Goal: Task Accomplishment & Management: Manage account settings

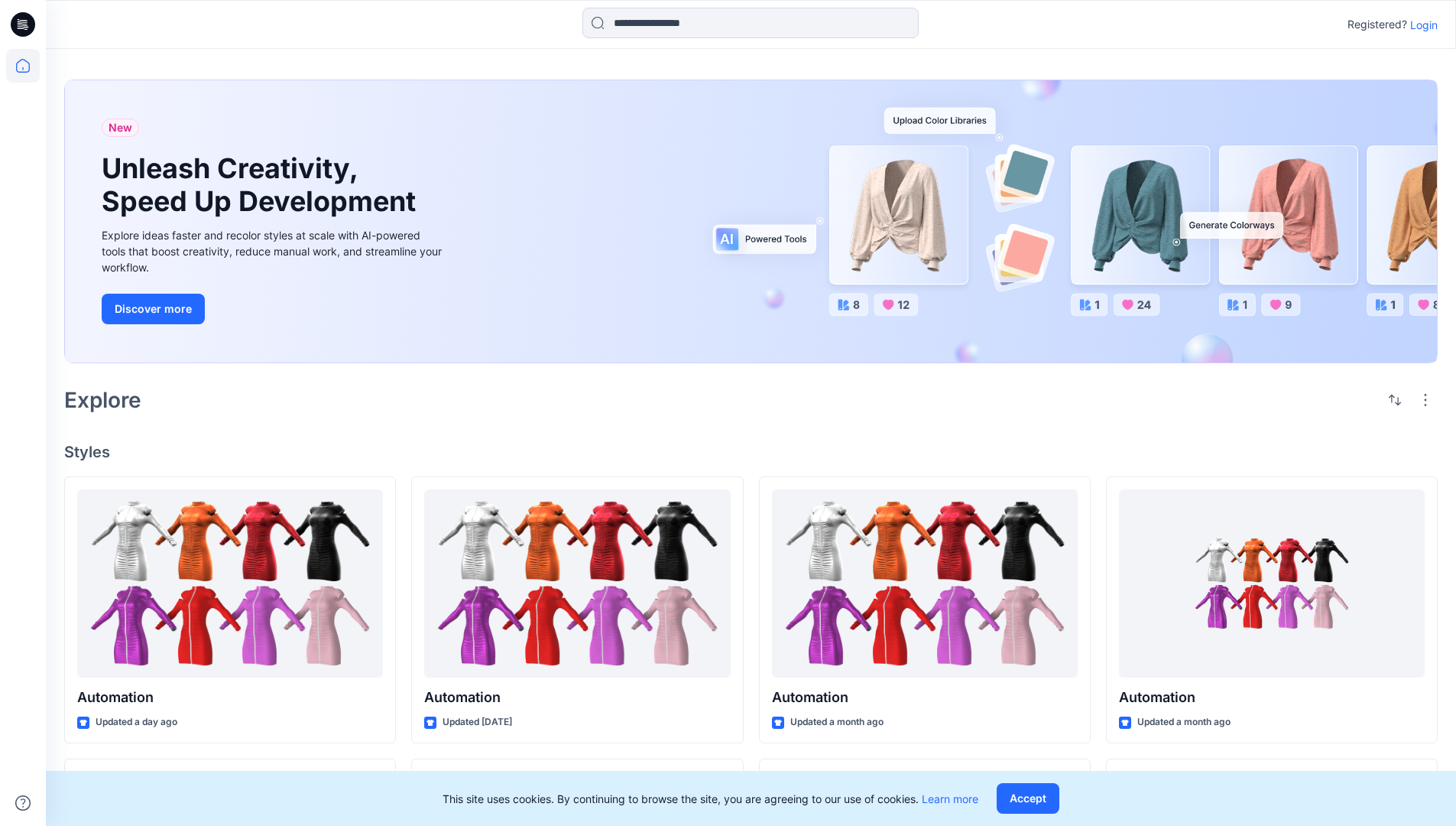
click at [1420, 24] on p "Login" at bounding box center [1424, 25] width 28 height 16
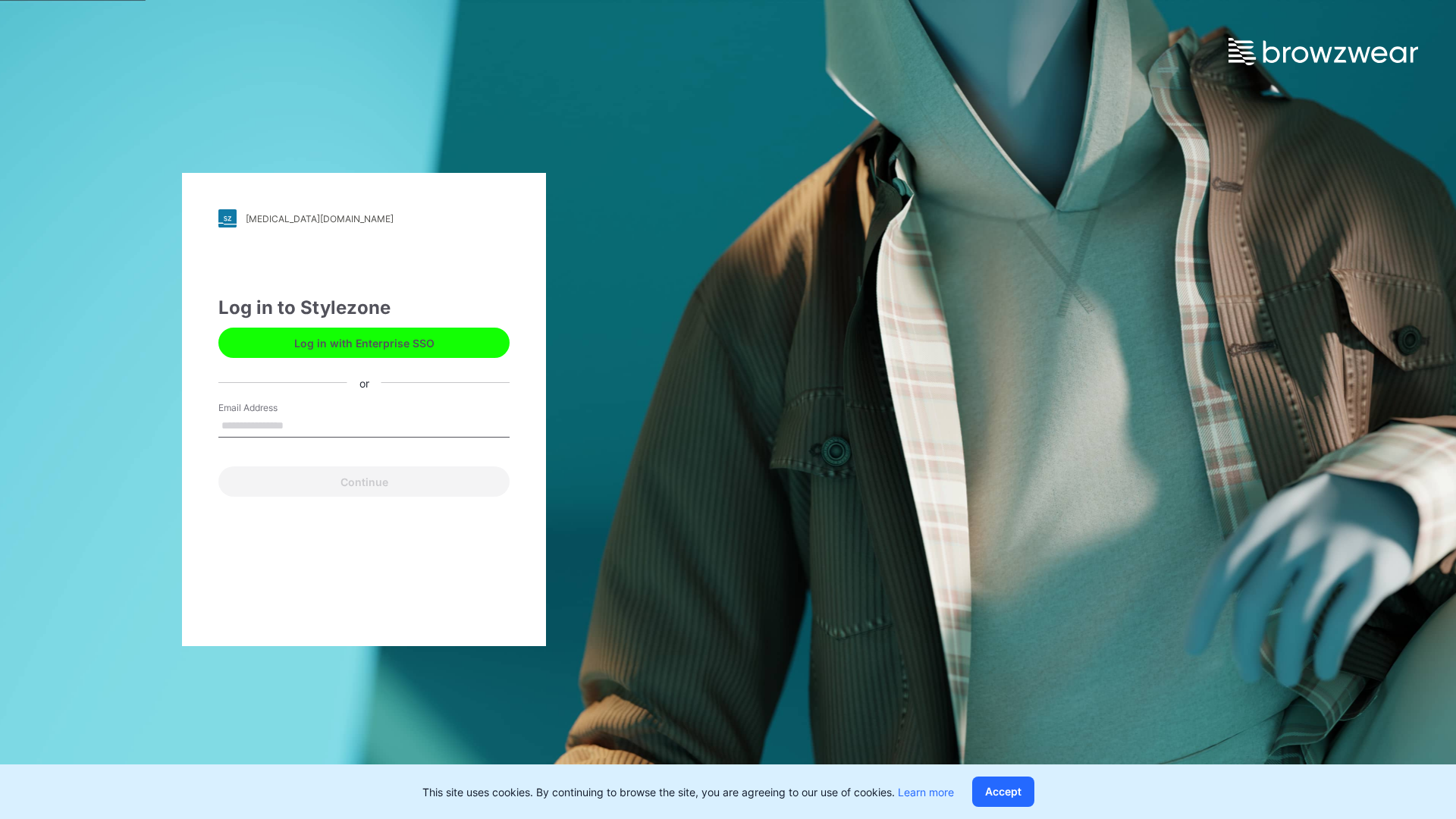
click at [300, 425] on input "Email Address" at bounding box center [364, 426] width 291 height 23
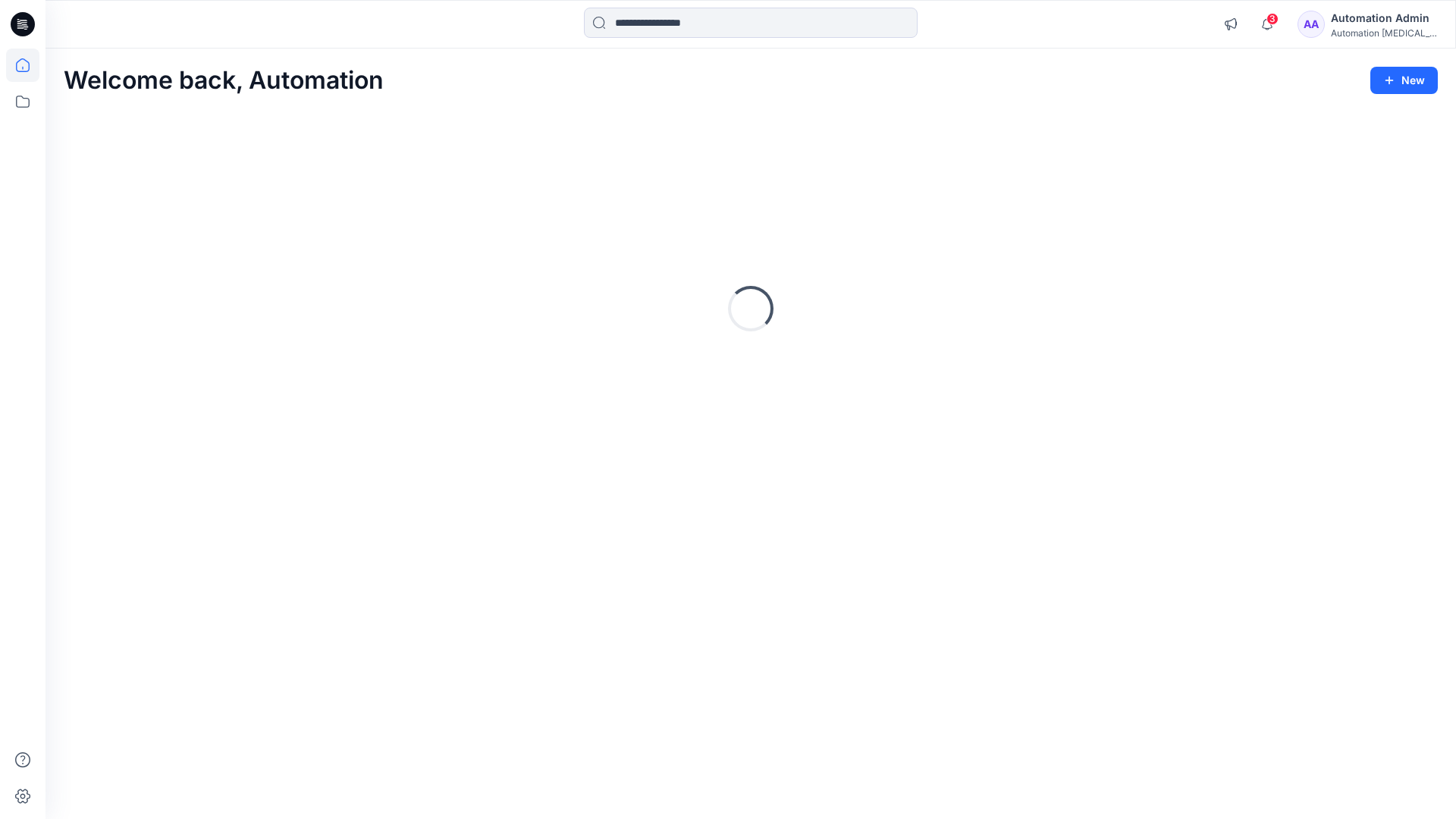
click at [29, 65] on icon at bounding box center [23, 65] width 14 height 14
click at [1366, 24] on div "Automation Admin" at bounding box center [1384, 18] width 106 height 18
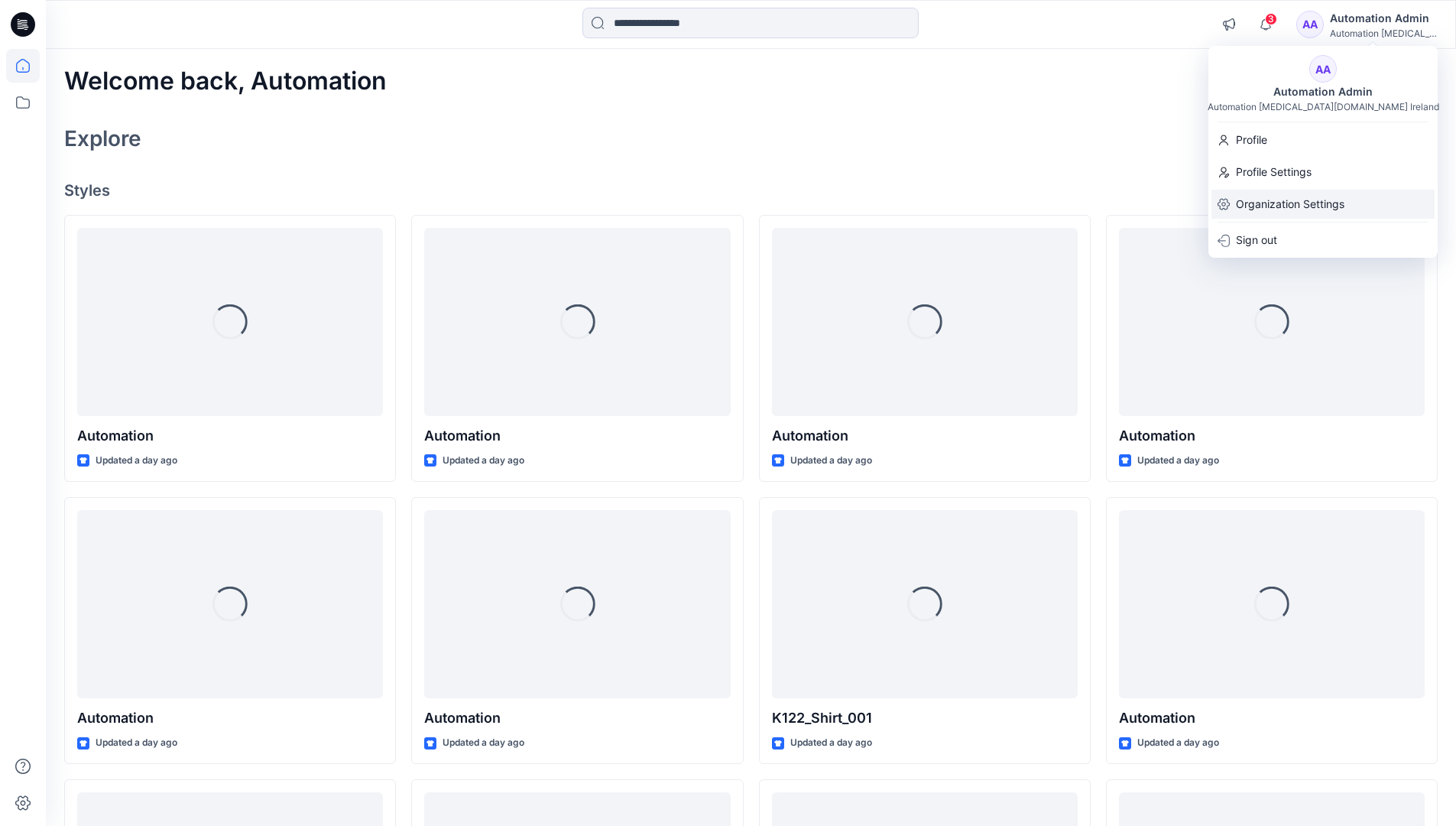
click at [1293, 194] on p "Organization Settings" at bounding box center [1290, 204] width 108 height 29
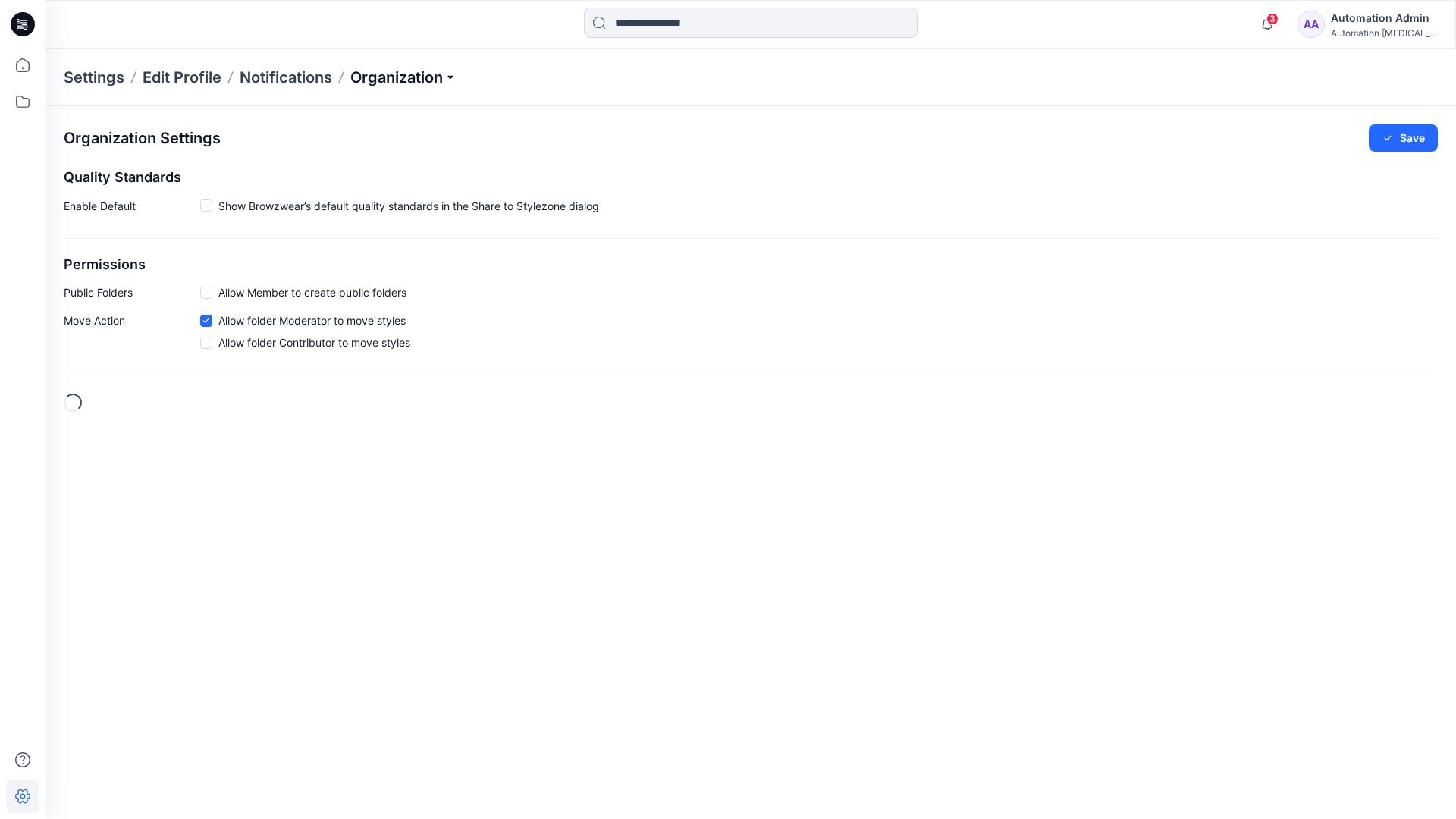
click at [451, 78] on p "Organization" at bounding box center [404, 77] width 106 height 21
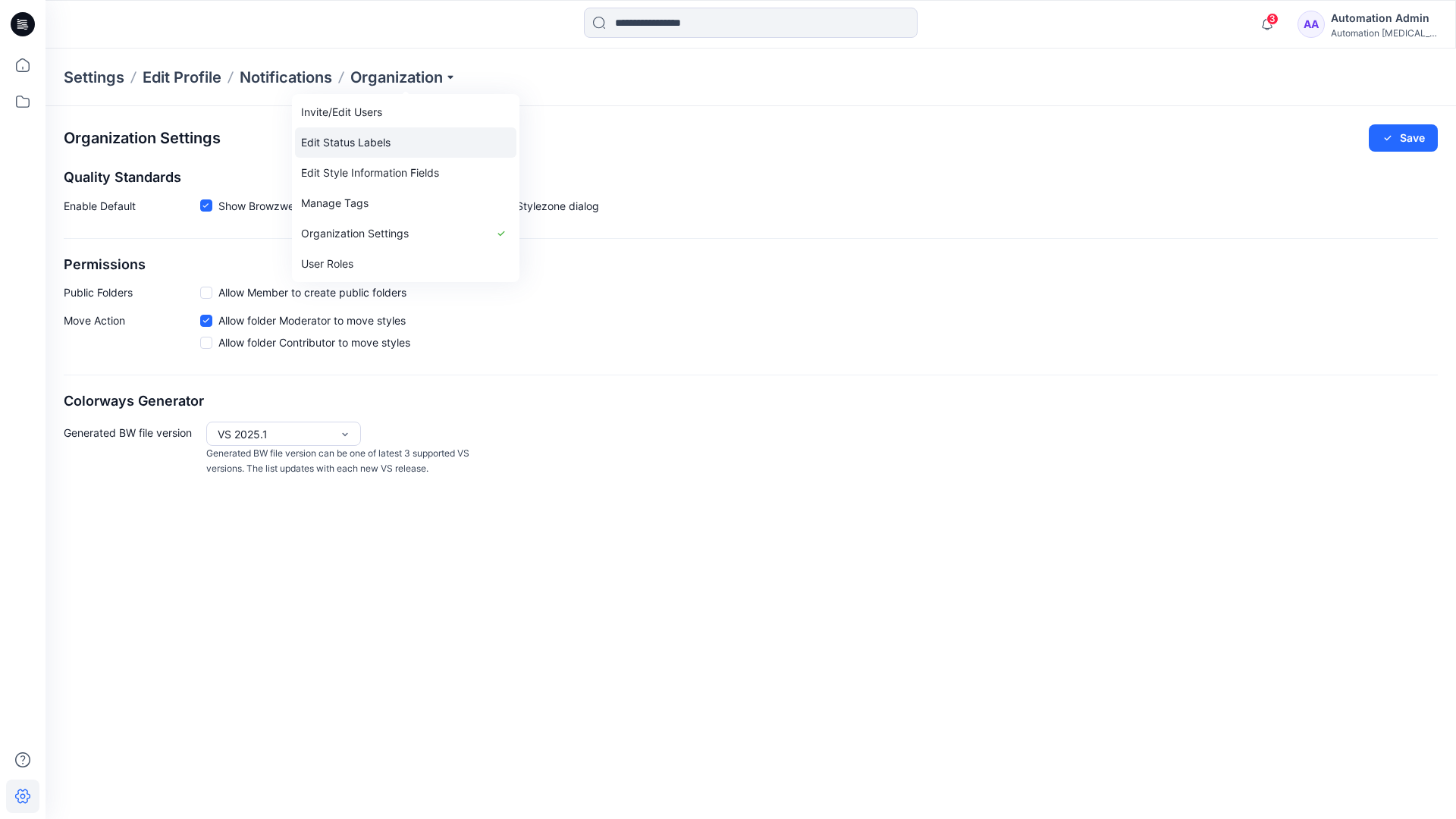
click at [376, 141] on link "Edit Status Labels" at bounding box center [405, 142] width 221 height 31
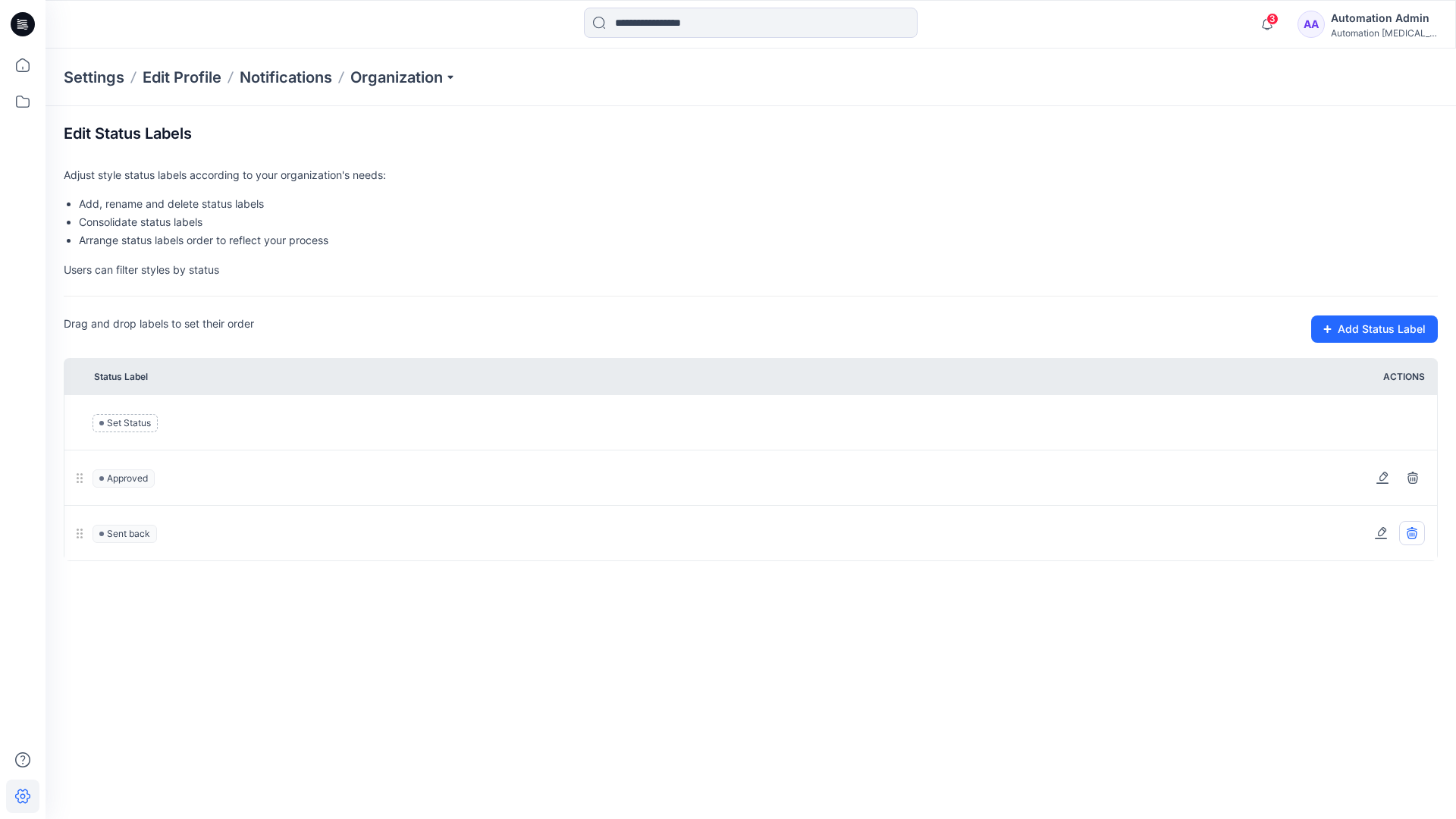
click at [1414, 532] on icon at bounding box center [1412, 532] width 10 height 10
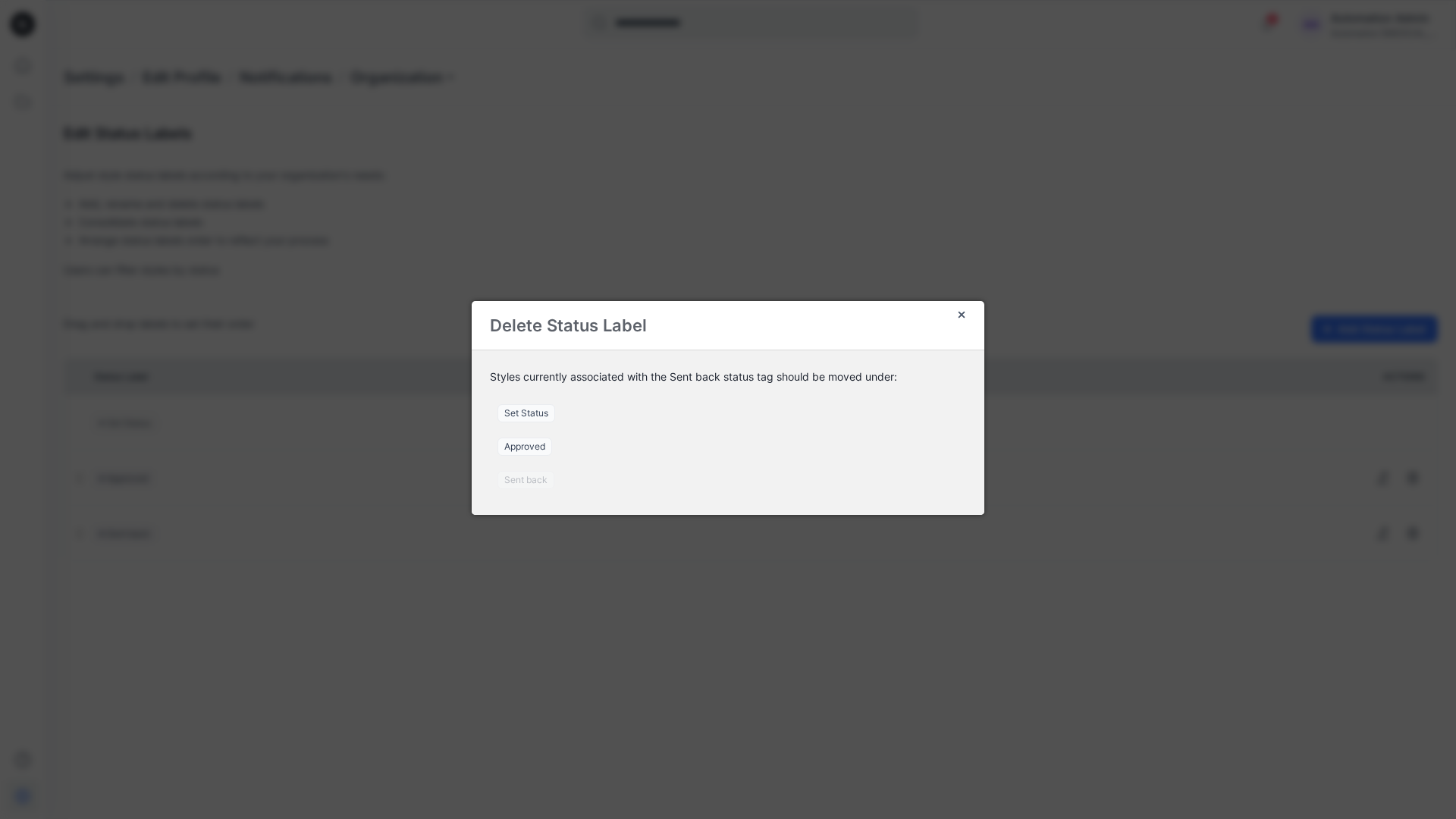
click at [533, 412] on span "Set Status" at bounding box center [527, 413] width 58 height 18
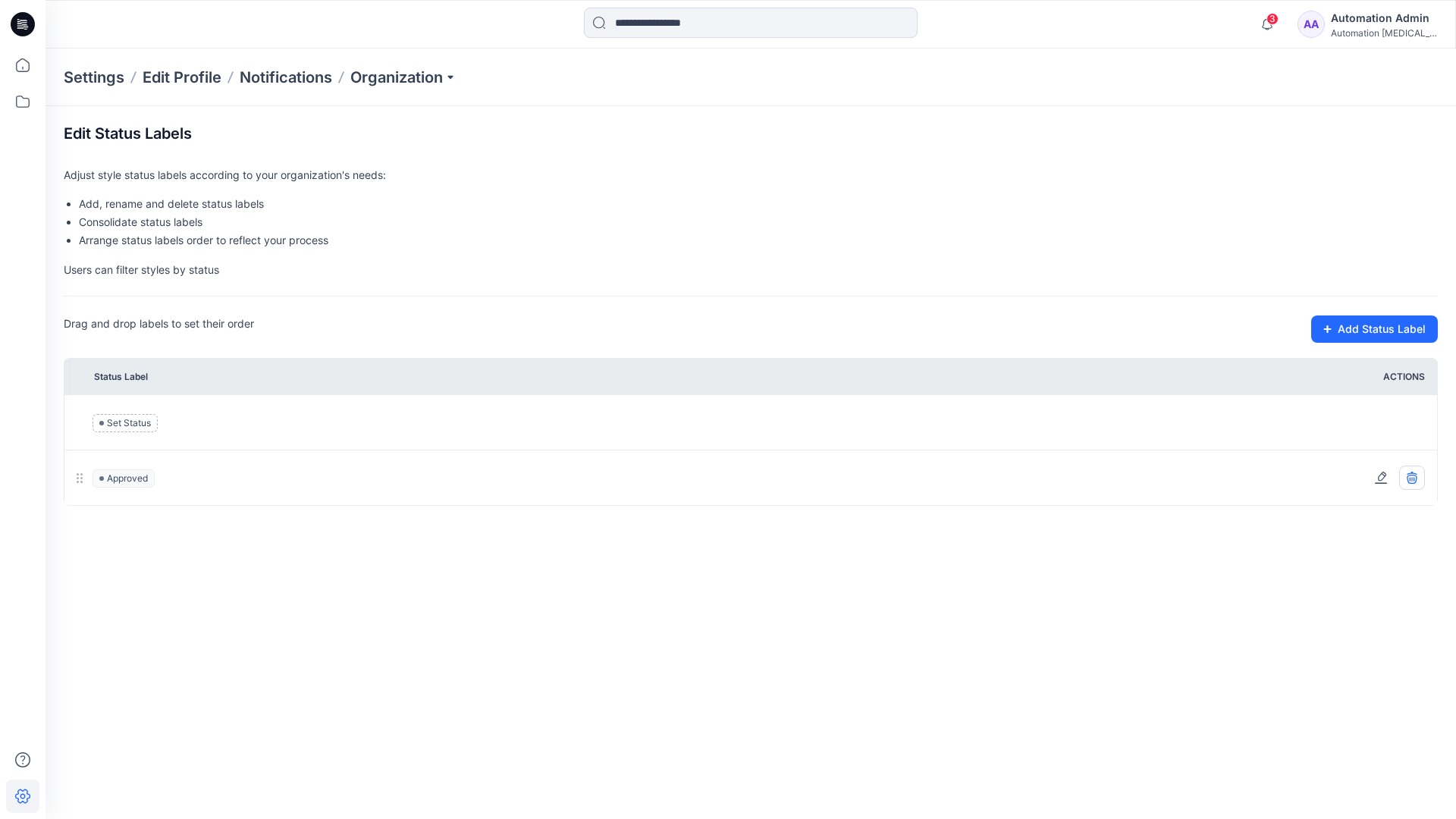
click at [1416, 479] on icon at bounding box center [1412, 479] width 10 height 9
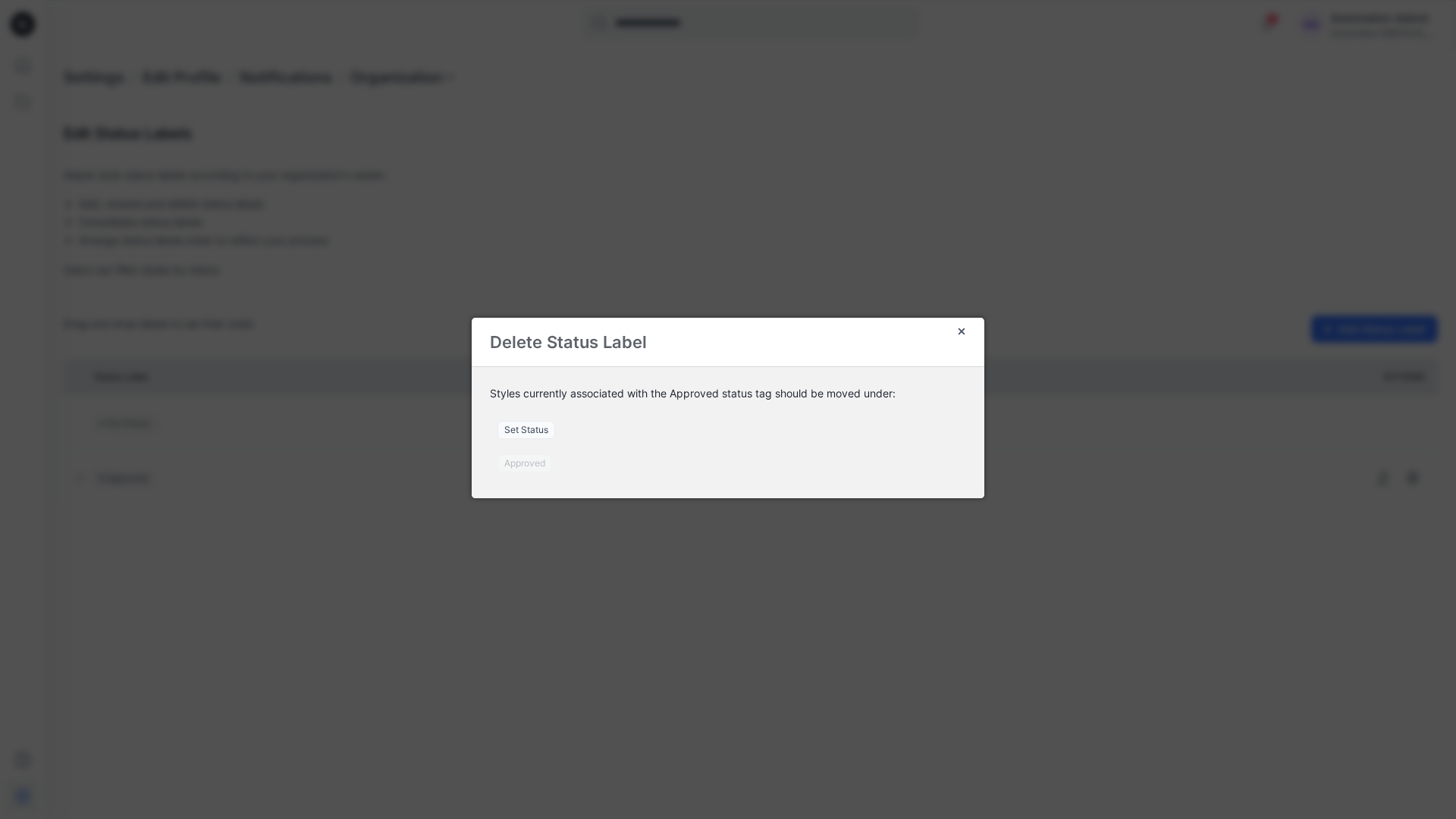
click at [534, 432] on span "Set Status" at bounding box center [527, 429] width 58 height 18
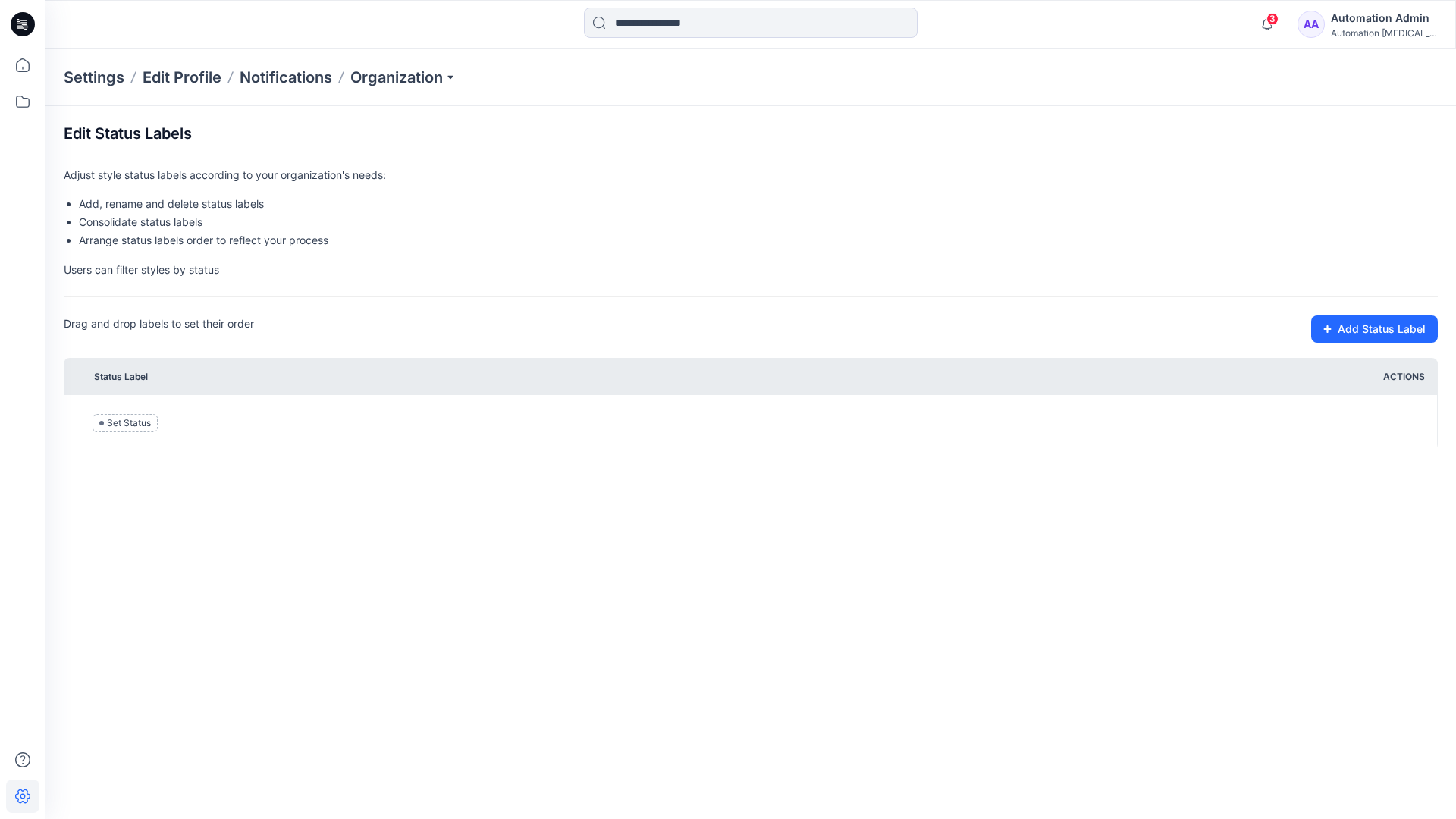
click at [1359, 31] on div "Automation [MEDICAL_DATA]..." at bounding box center [1384, 32] width 106 height 11
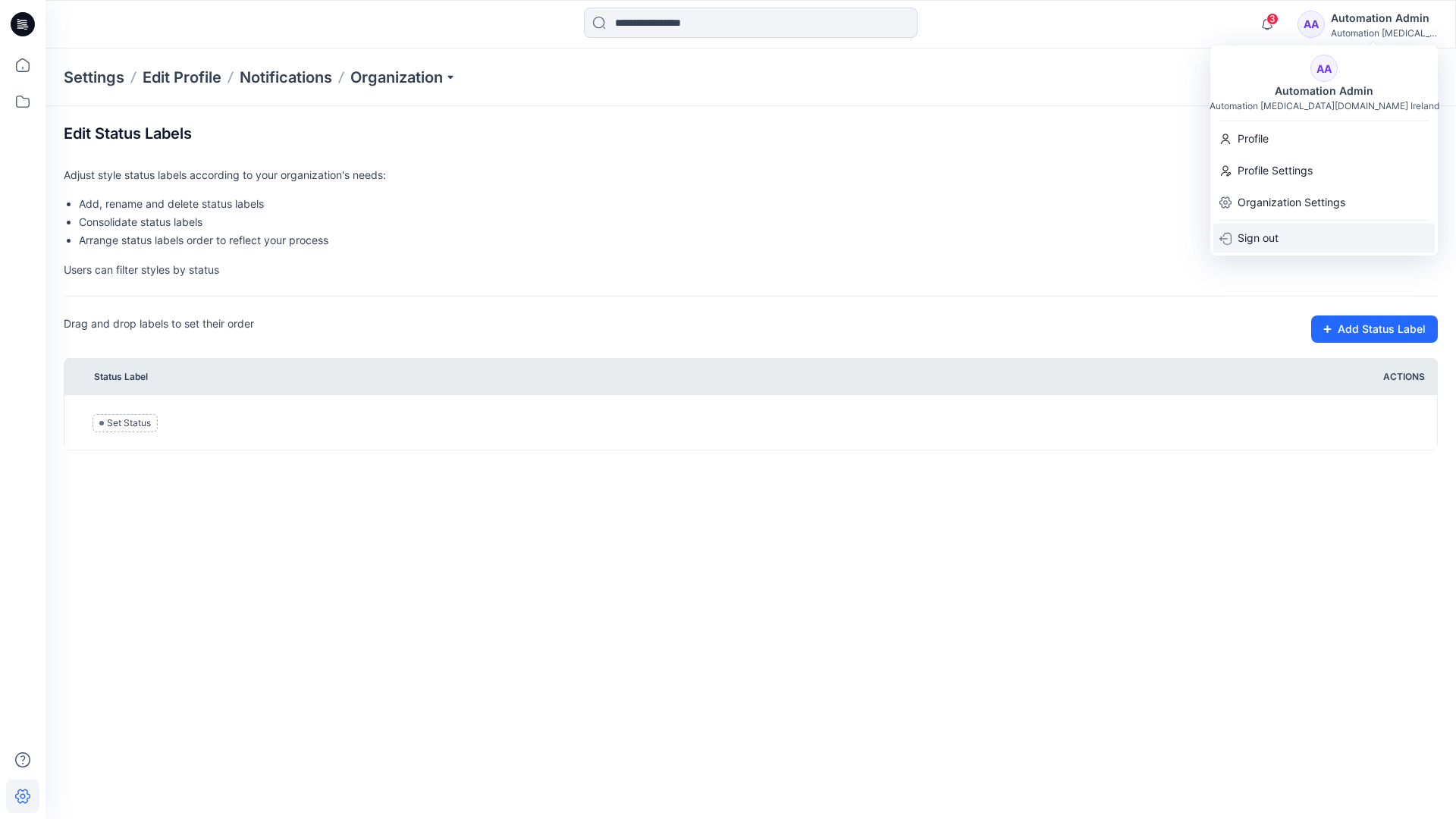
click at [1271, 233] on p "Sign out" at bounding box center [1258, 238] width 41 height 29
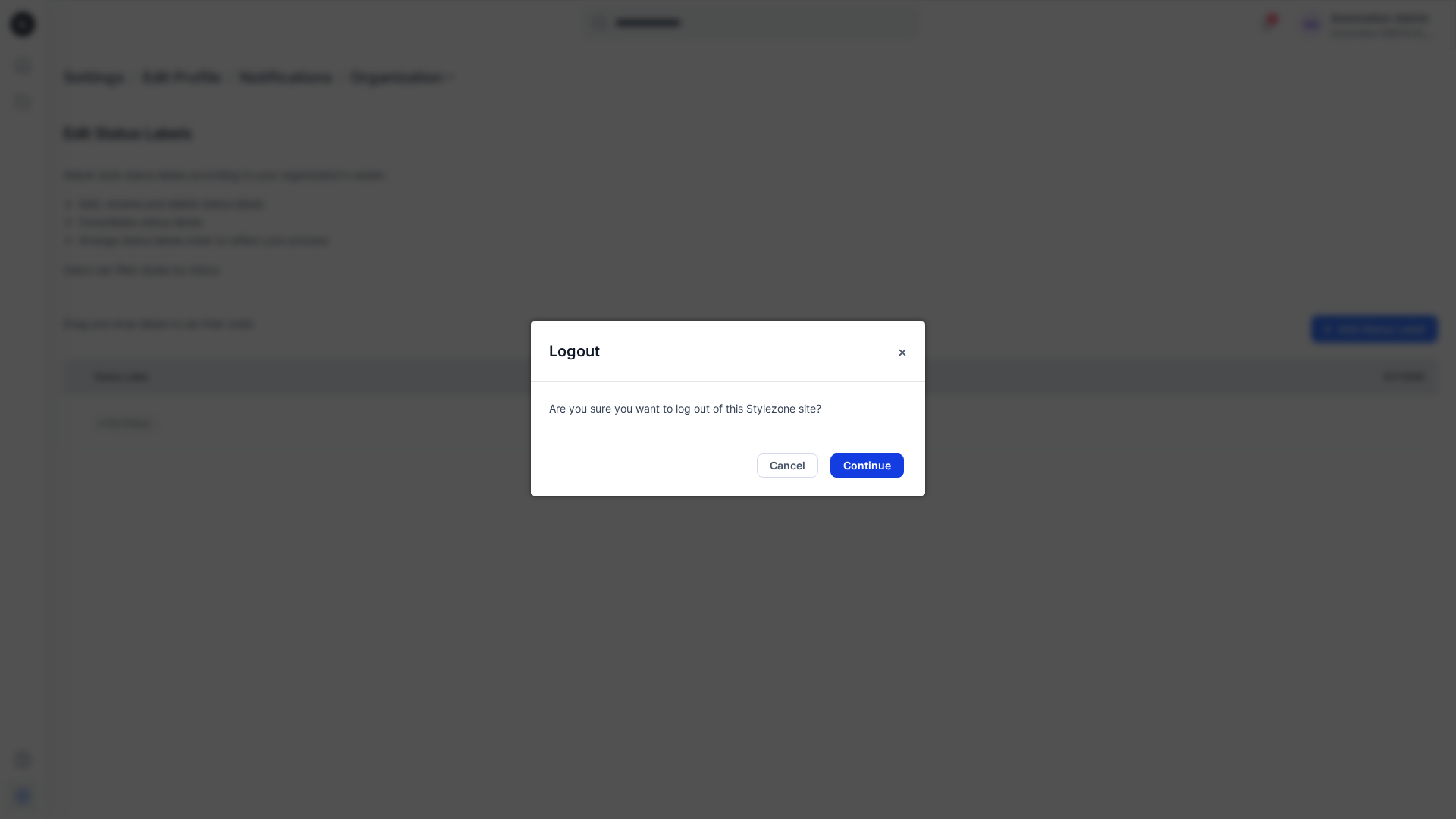
click at [877, 469] on button "Continue" at bounding box center [867, 465] width 73 height 24
